Goal: Navigation & Orientation: Find specific page/section

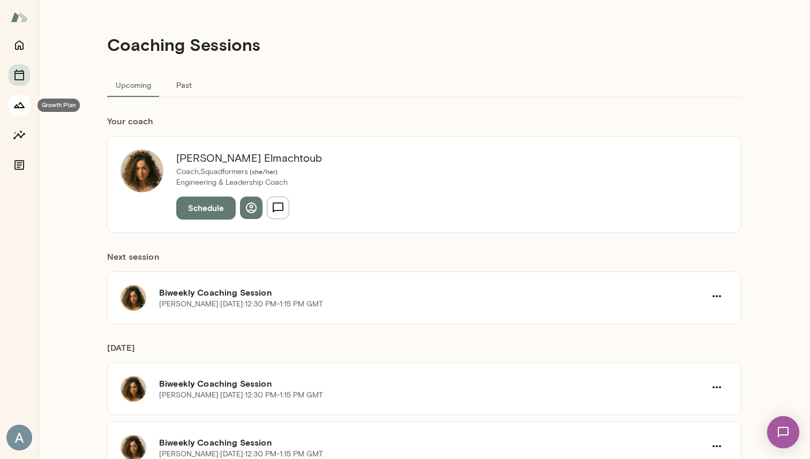
click at [24, 108] on icon "Growth Plan" at bounding box center [19, 105] width 13 height 13
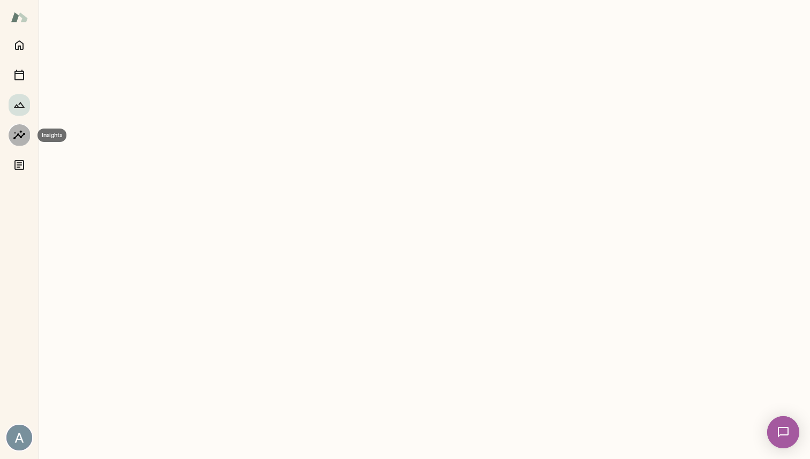
click at [22, 134] on icon "Insights" at bounding box center [19, 135] width 13 height 13
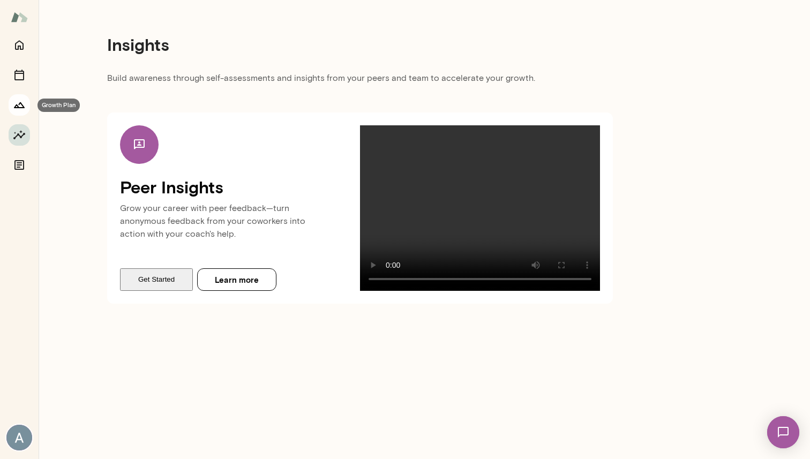
click at [26, 107] on button "Growth Plan" at bounding box center [19, 104] width 21 height 21
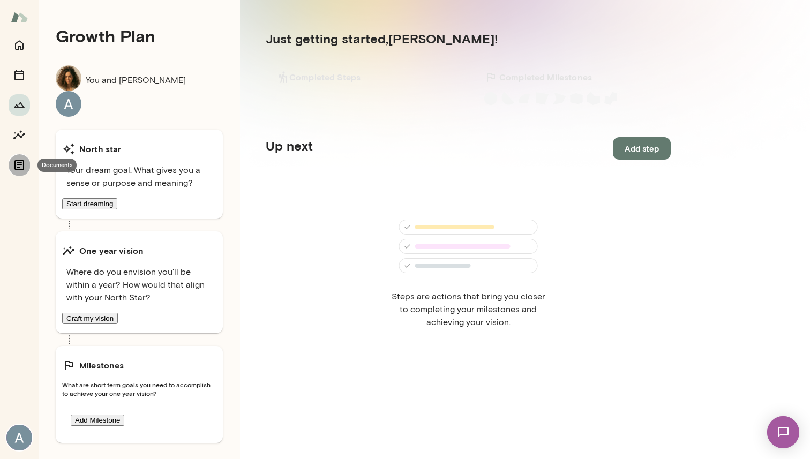
click at [22, 163] on icon "Documents" at bounding box center [19, 165] width 13 height 13
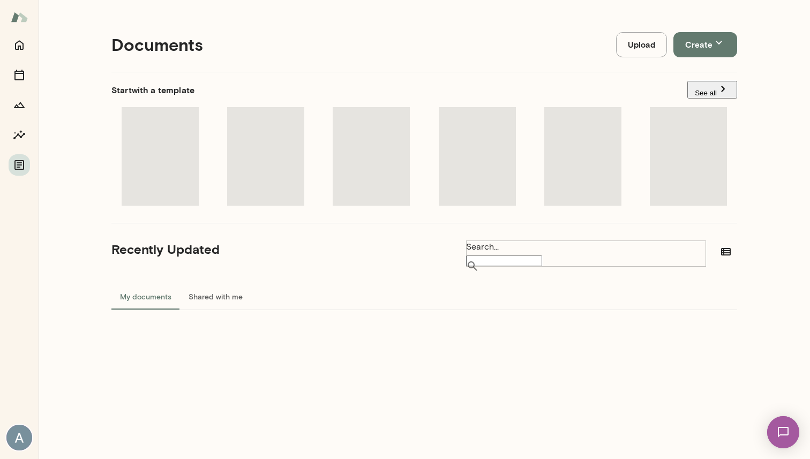
scroll to position [80, 0]
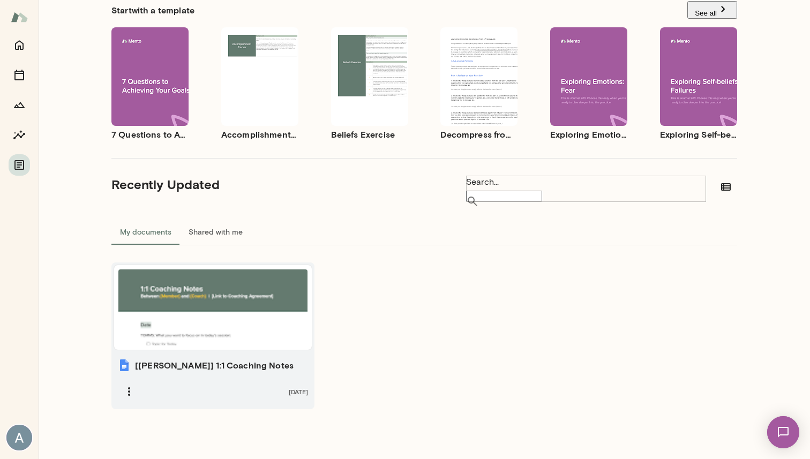
click at [246, 322] on div at bounding box center [212, 307] width 189 height 76
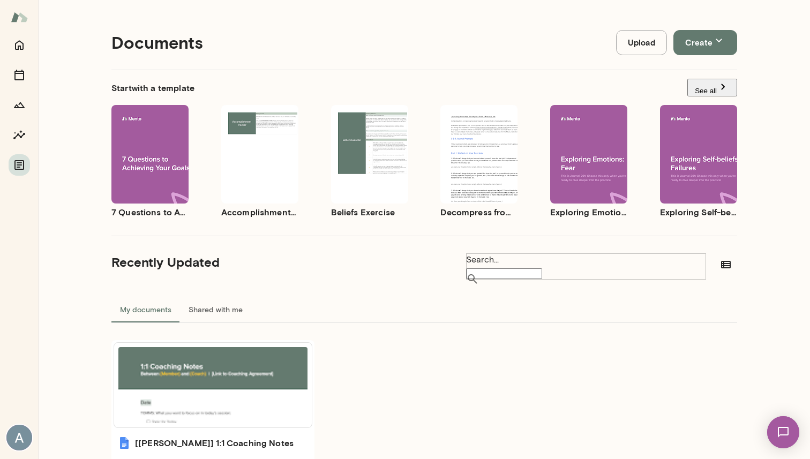
scroll to position [0, 0]
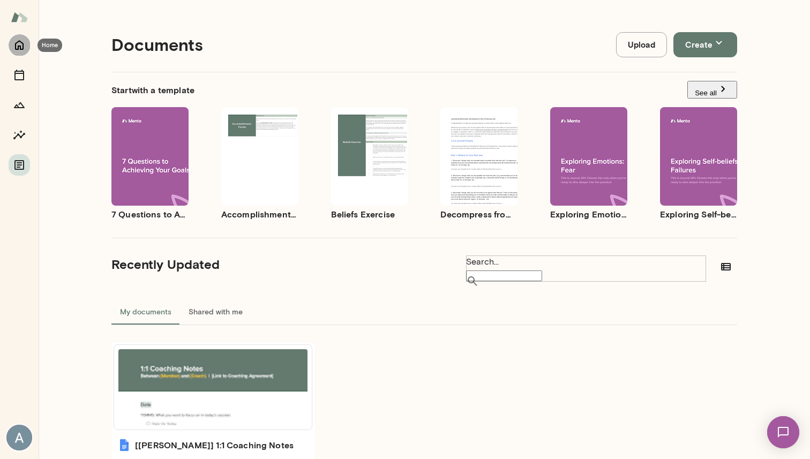
click at [25, 50] on icon "Home" at bounding box center [19, 45] width 13 height 13
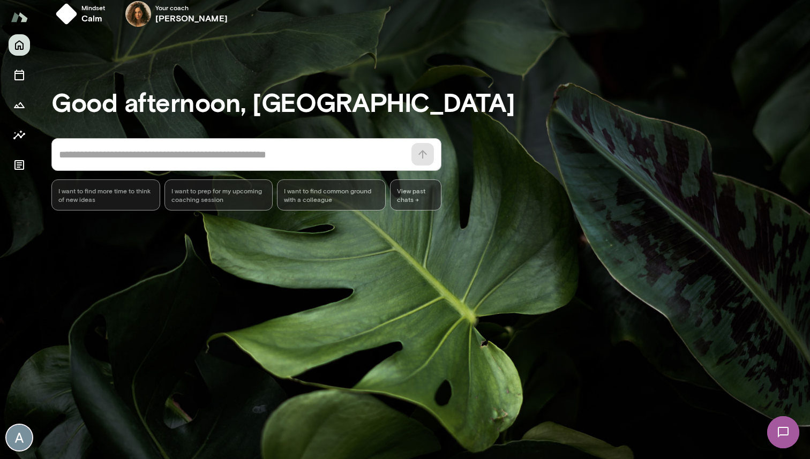
scroll to position [24, 0]
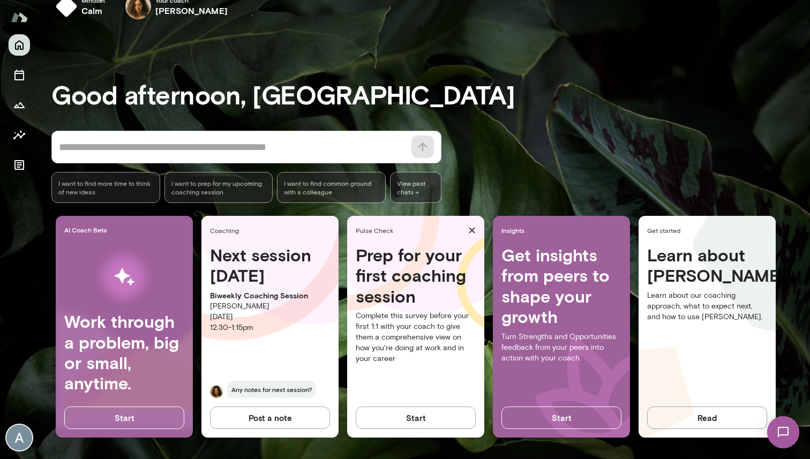
click at [389, 412] on button "Start" at bounding box center [416, 418] width 120 height 22
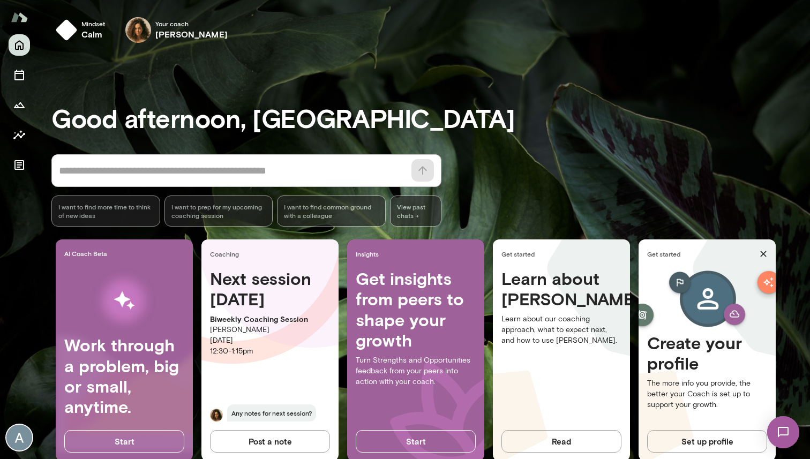
scroll to position [24, 0]
